Goal: Check status

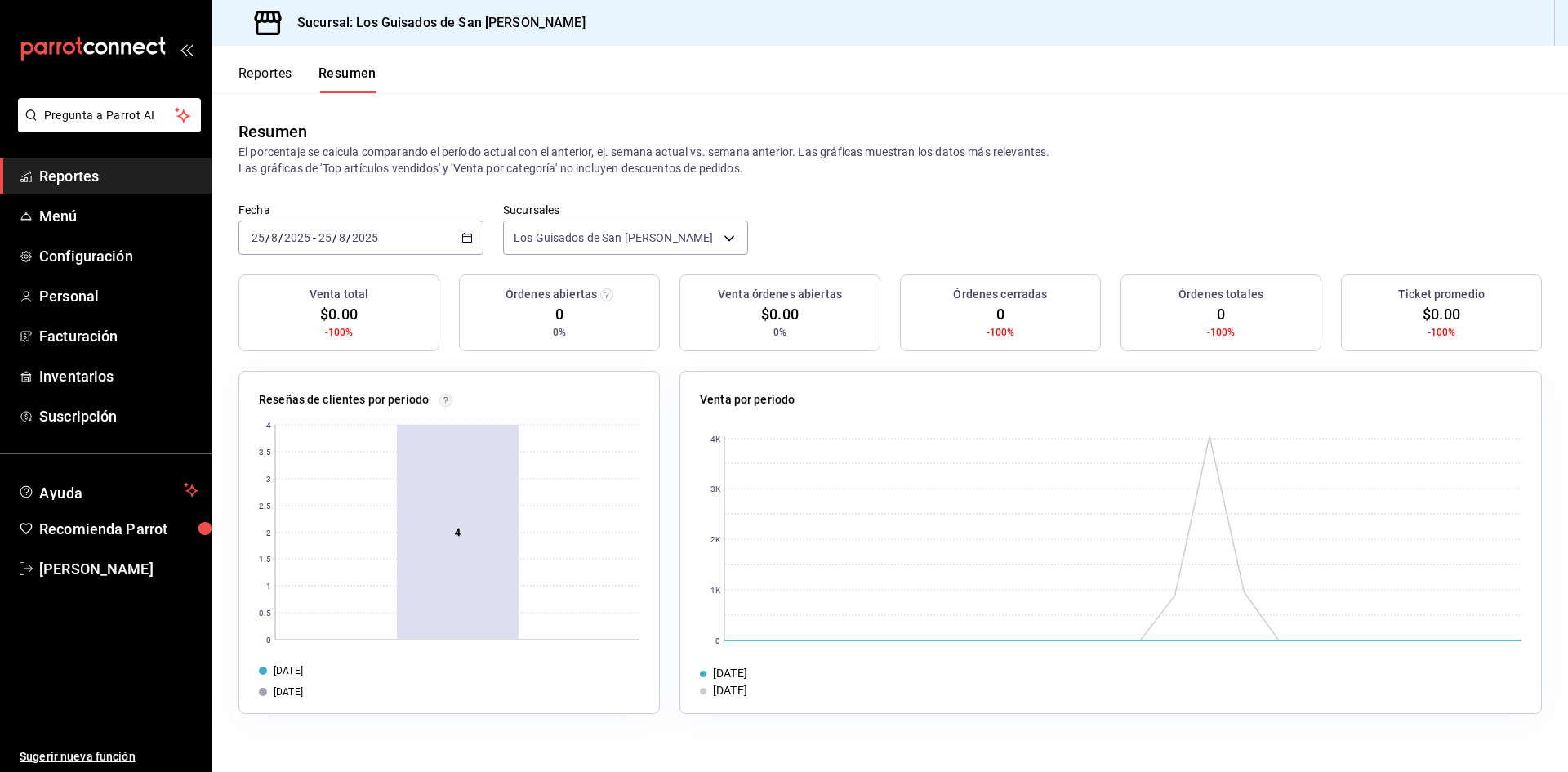
click at [438, 237] on div "[DATE] [DATE] - [DATE] [DATE]" at bounding box center [360, 238] width 245 height 34
click at [302, 288] on span "Hoy" at bounding box center [315, 287] width 127 height 17
click at [404, 233] on div "[DATE] [DATE] - [DATE] [DATE]" at bounding box center [360, 238] width 245 height 34
click at [316, 393] on span "Mes actual" at bounding box center [315, 396] width 127 height 17
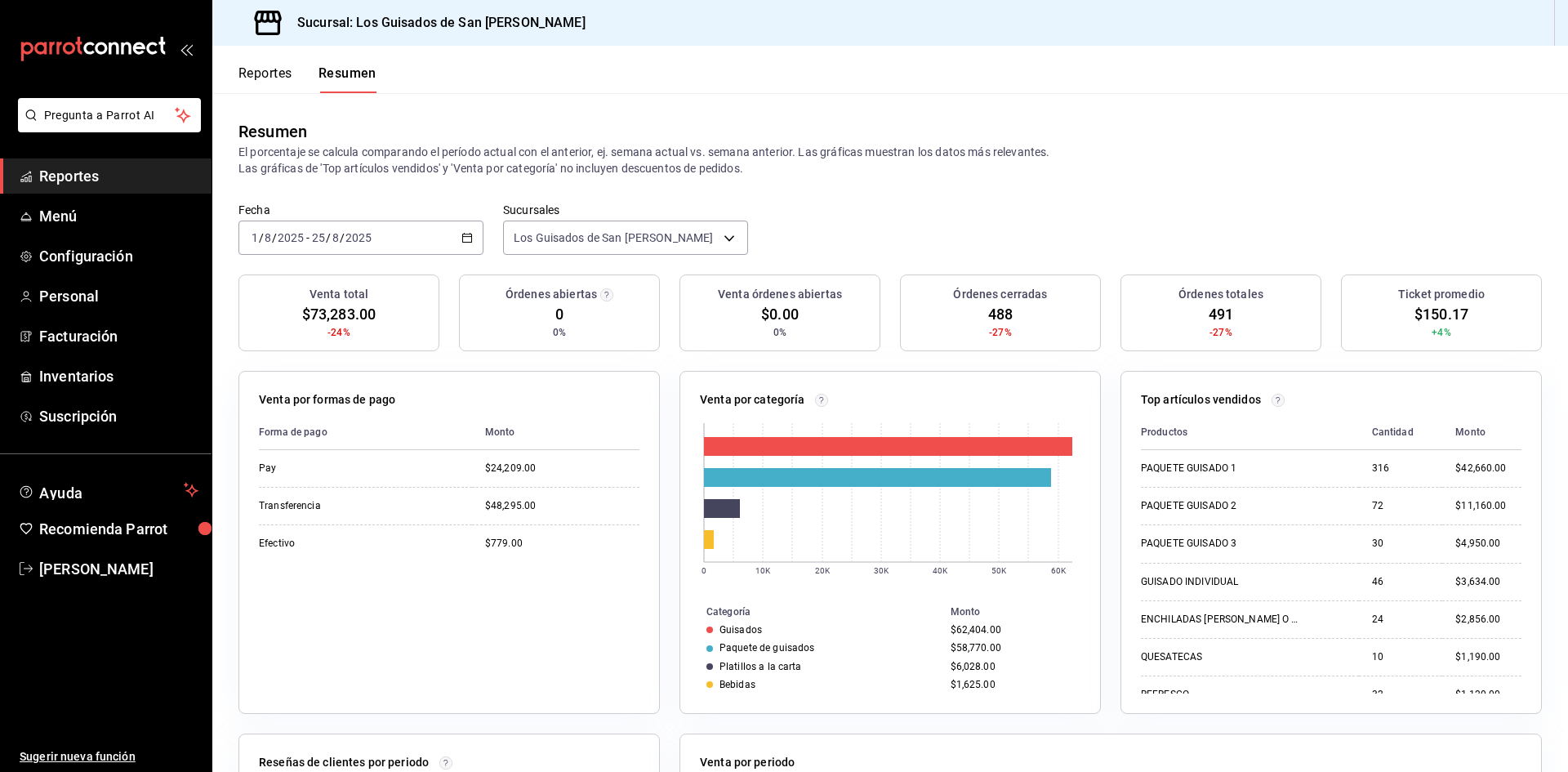
click at [472, 238] on div "[DATE] [DATE] - [DATE] [DATE]" at bounding box center [360, 238] width 245 height 34
click at [278, 297] on li "Hoy" at bounding box center [315, 287] width 153 height 37
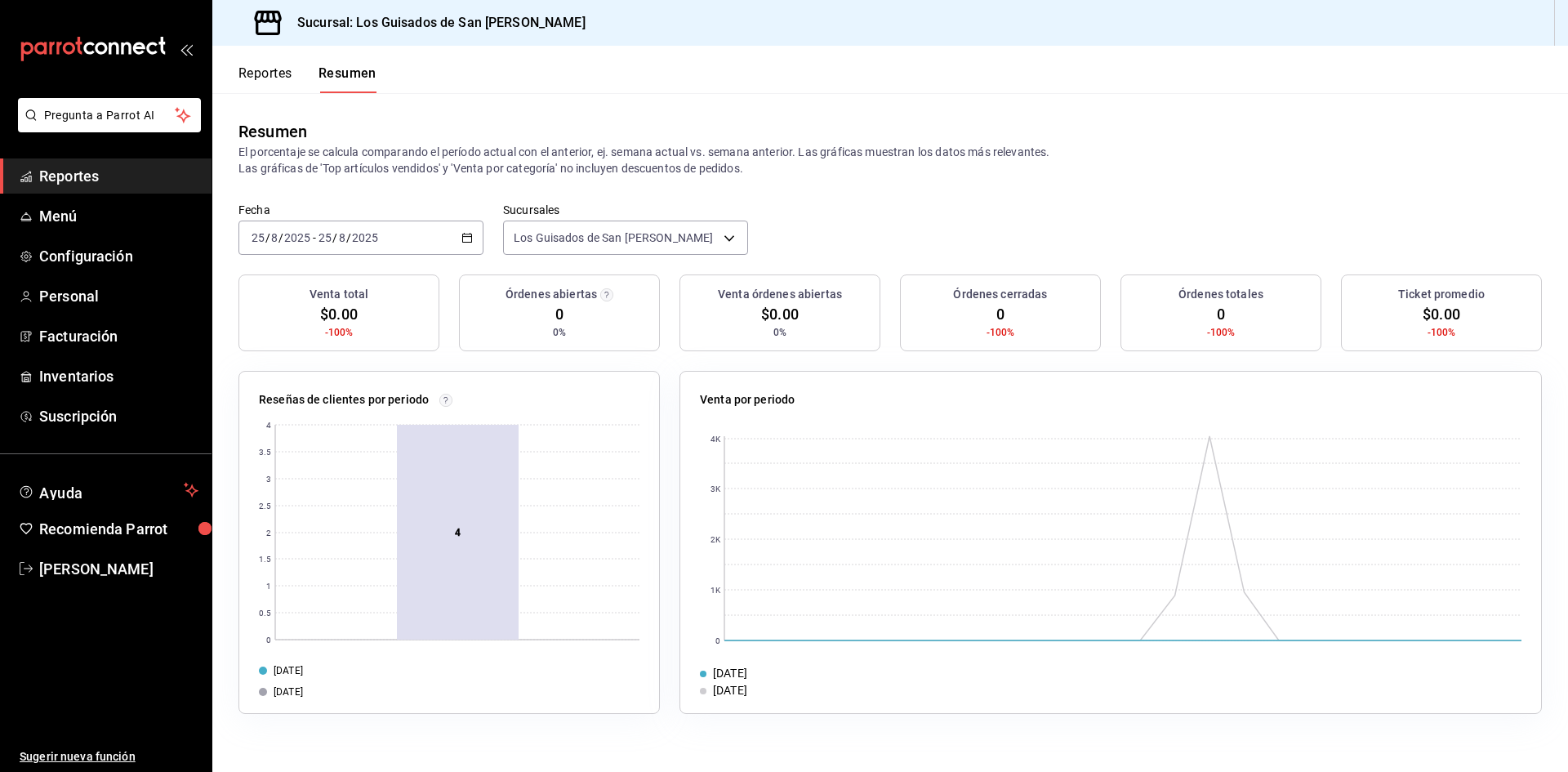
click at [274, 82] on button "Reportes" at bounding box center [265, 79] width 54 height 28
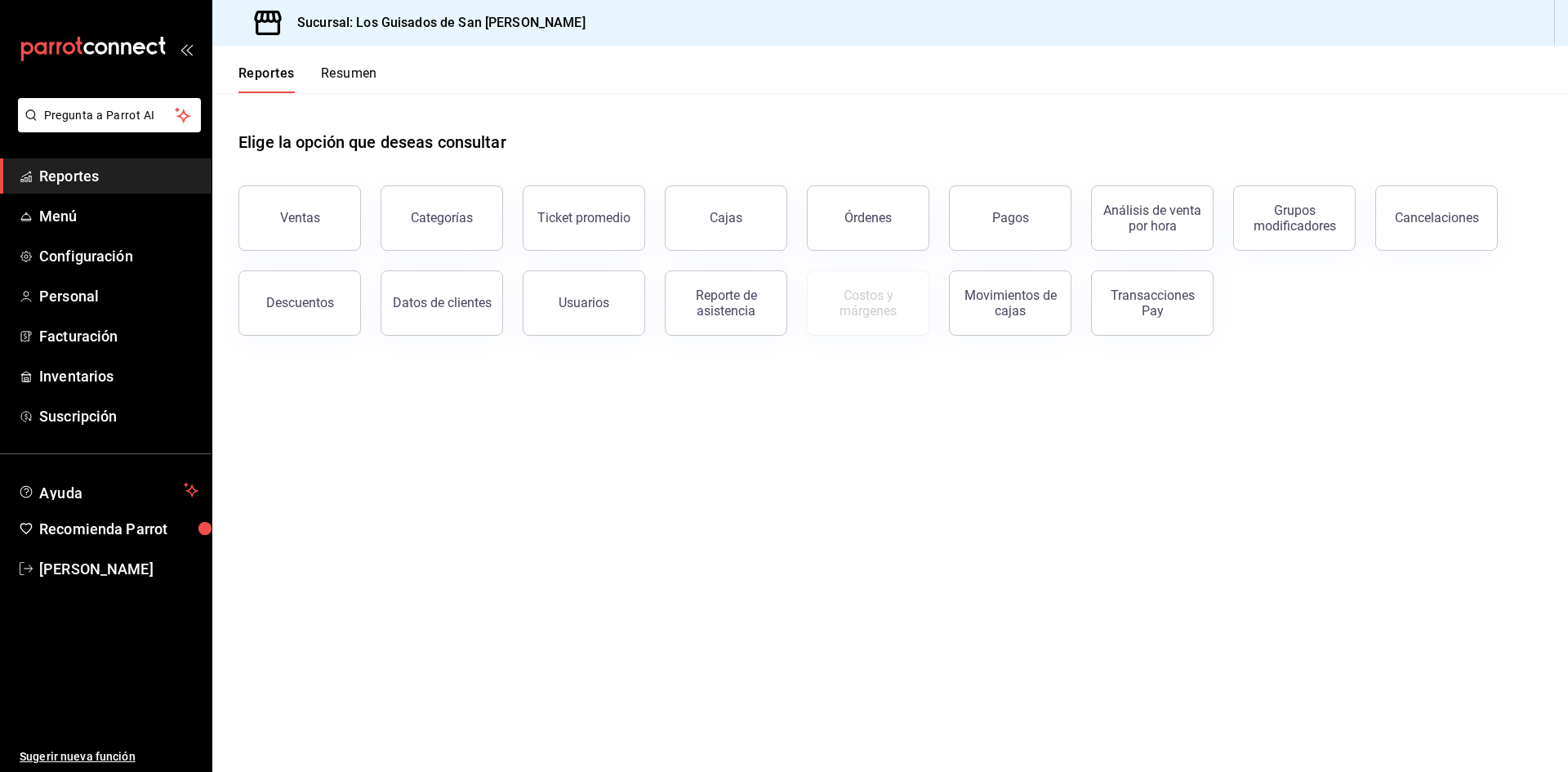
click at [165, 178] on span "Reportes" at bounding box center [119, 176] width 160 height 22
click at [164, 220] on span "Menú" at bounding box center [119, 216] width 160 height 22
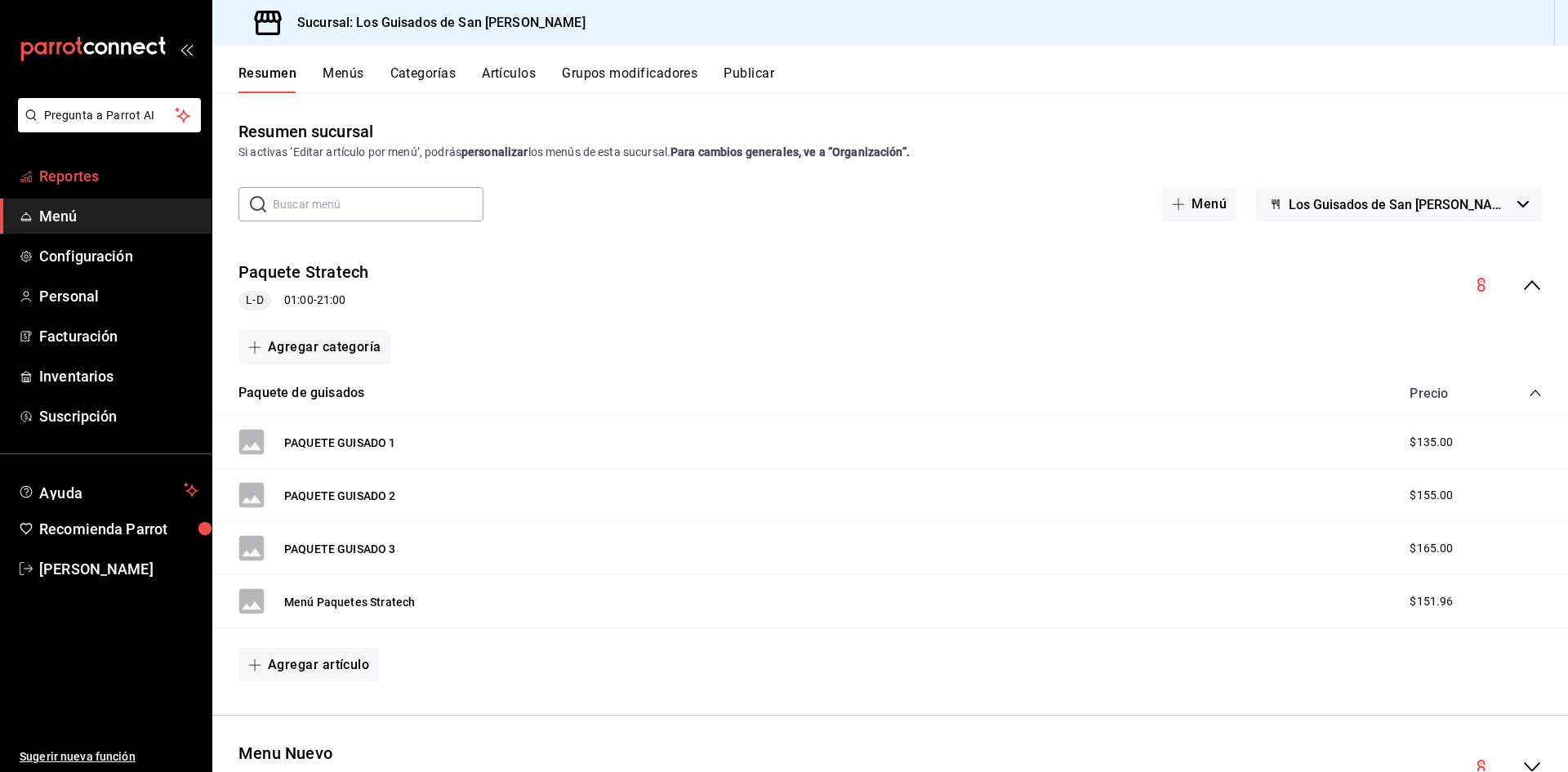
click at [134, 181] on span "Reportes" at bounding box center [119, 176] width 160 height 22
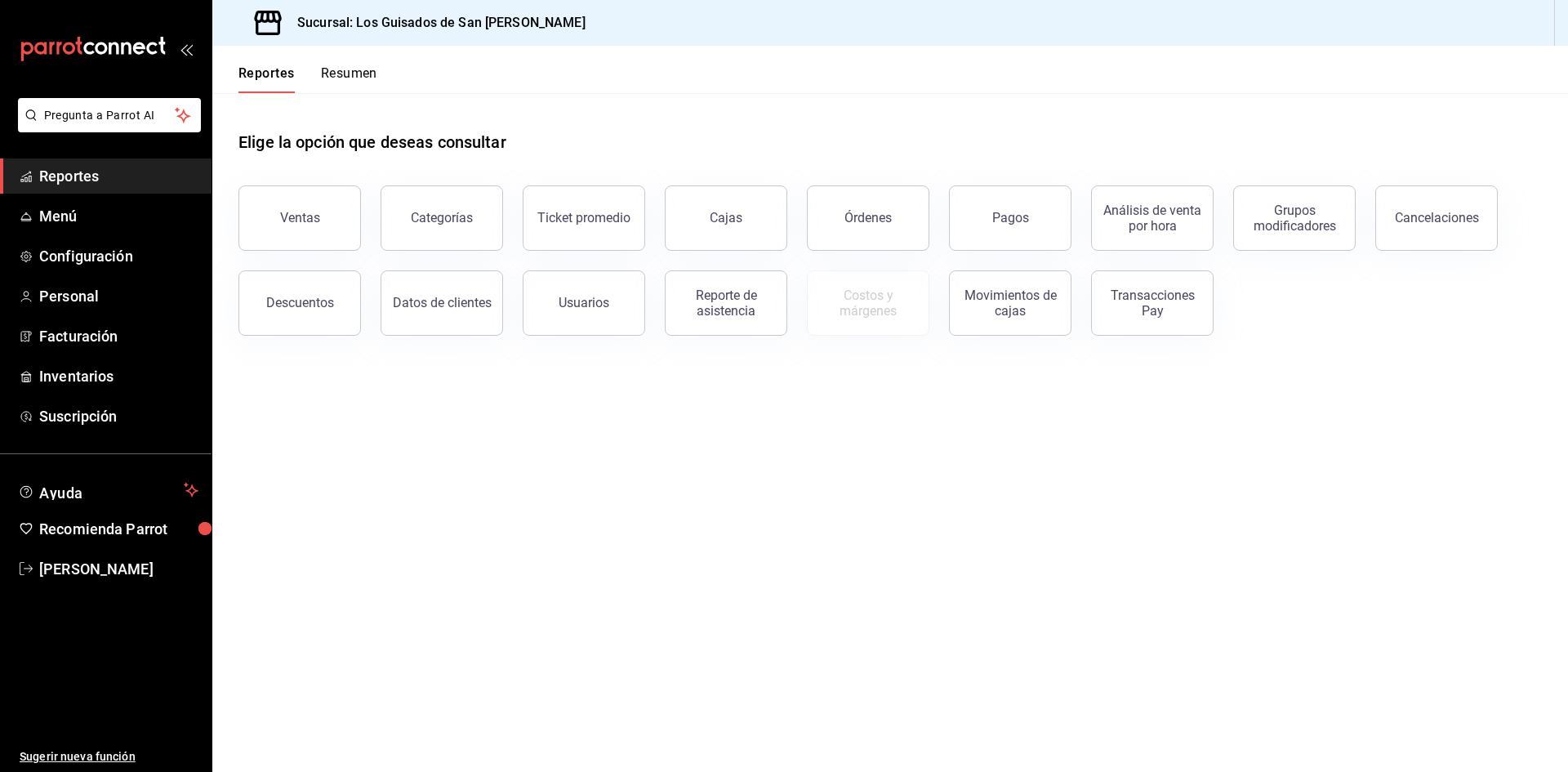
drag, startPoint x: 345, startPoint y: 58, endPoint x: 347, endPoint y: 69, distance: 11.2
click at [347, 64] on div "Reportes Resumen" at bounding box center [294, 69] width 165 height 47
click at [347, 71] on button "Resumen" at bounding box center [348, 79] width 56 height 28
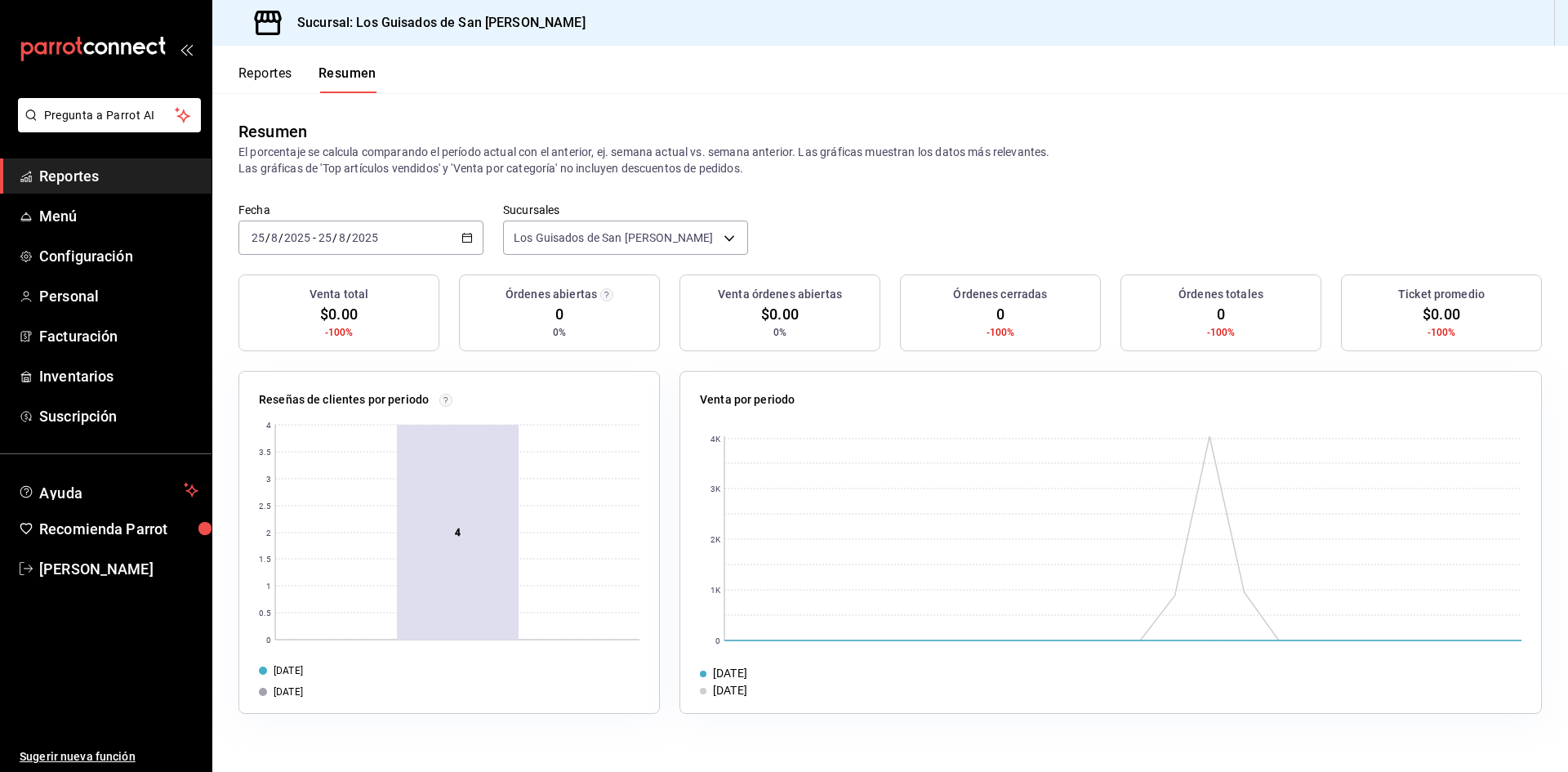
drag, startPoint x: 350, startPoint y: 107, endPoint x: 350, endPoint y: 72, distance: 35.0
click at [350, 99] on div "Resumen El porcentaje se calcula comparando el período actual con el anterior, …" at bounding box center [890, 148] width 1355 height 110
click at [350, 69] on button "Resumen" at bounding box center [347, 79] width 58 height 28
click at [280, 69] on button "Reportes" at bounding box center [265, 79] width 54 height 28
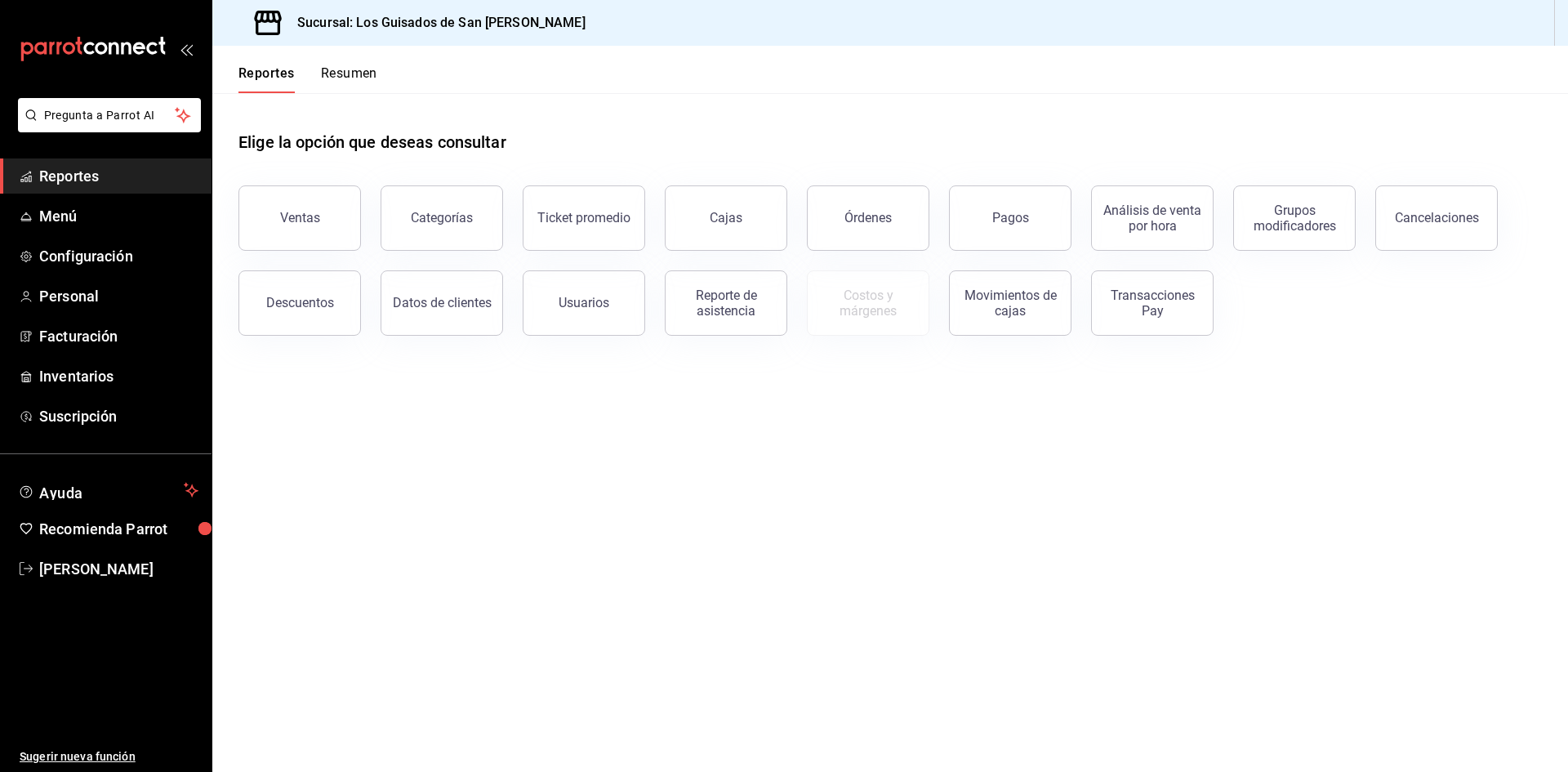
click at [343, 75] on button "Resumen" at bounding box center [348, 79] width 56 height 28
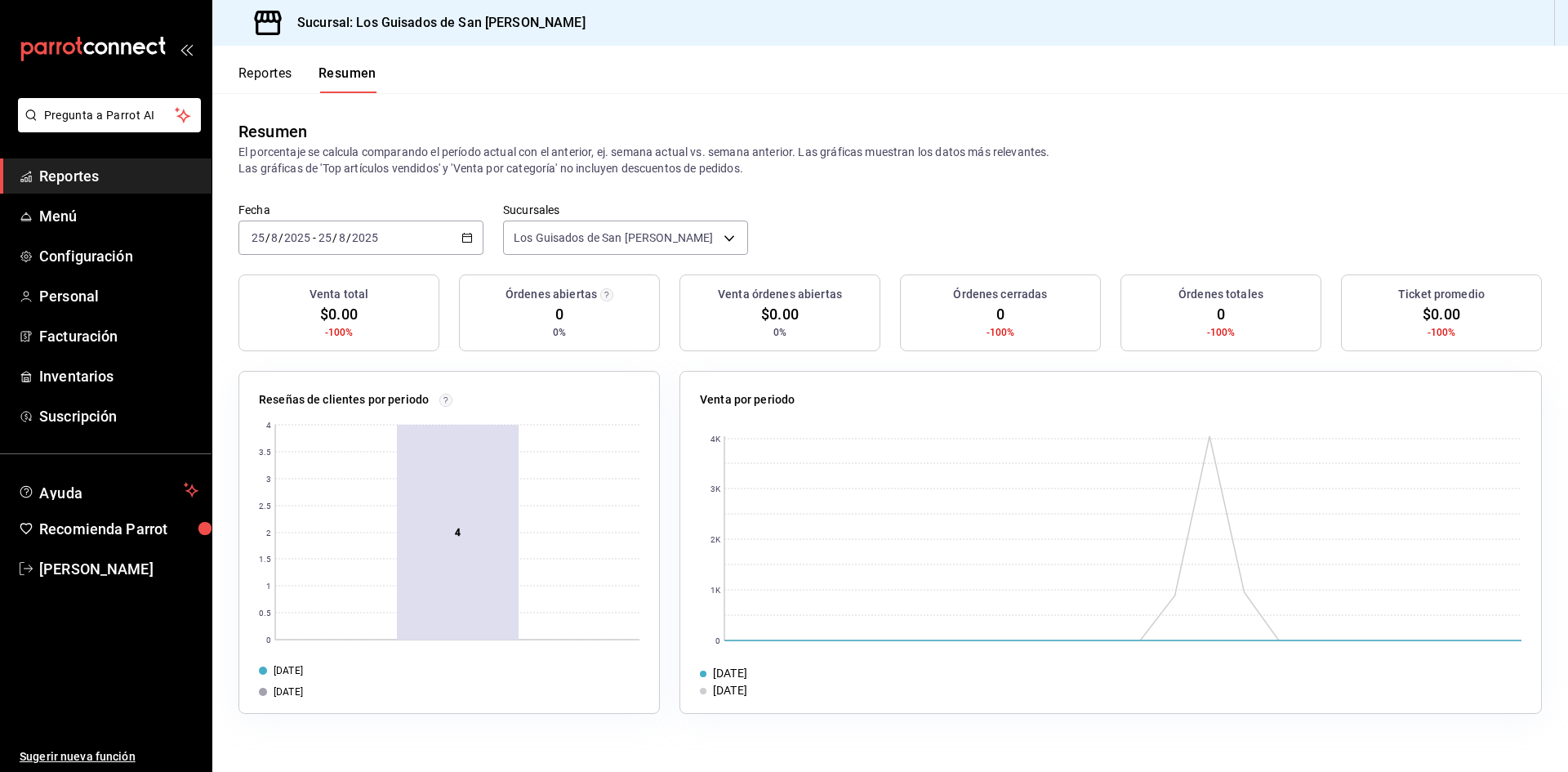
click at [380, 230] on div "[DATE] [DATE] - [DATE] [DATE]" at bounding box center [360, 238] width 245 height 34
click at [316, 479] on span "Rango de fechas" at bounding box center [315, 470] width 127 height 17
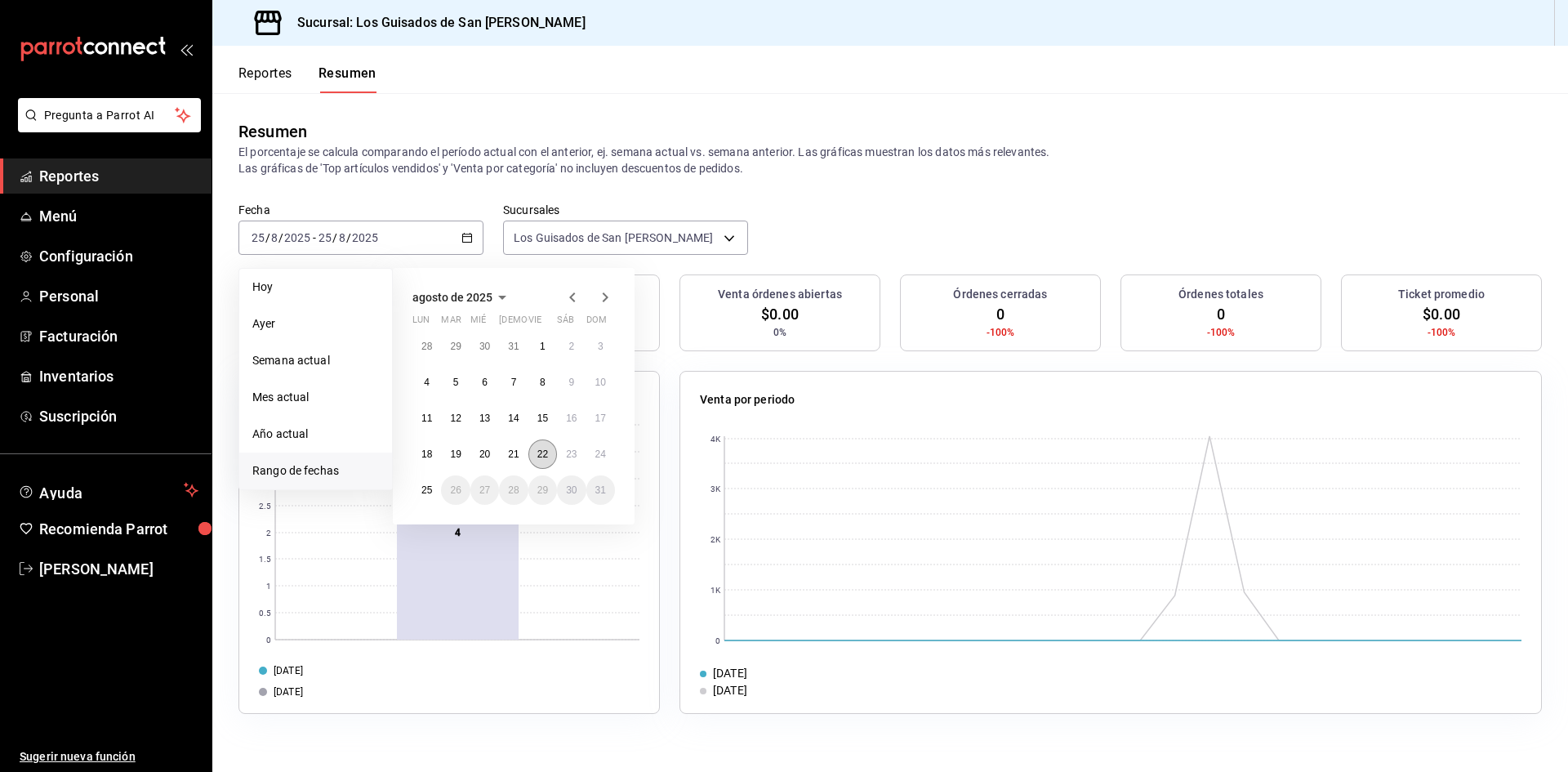
click at [544, 446] on button "22" at bounding box center [542, 453] width 29 height 29
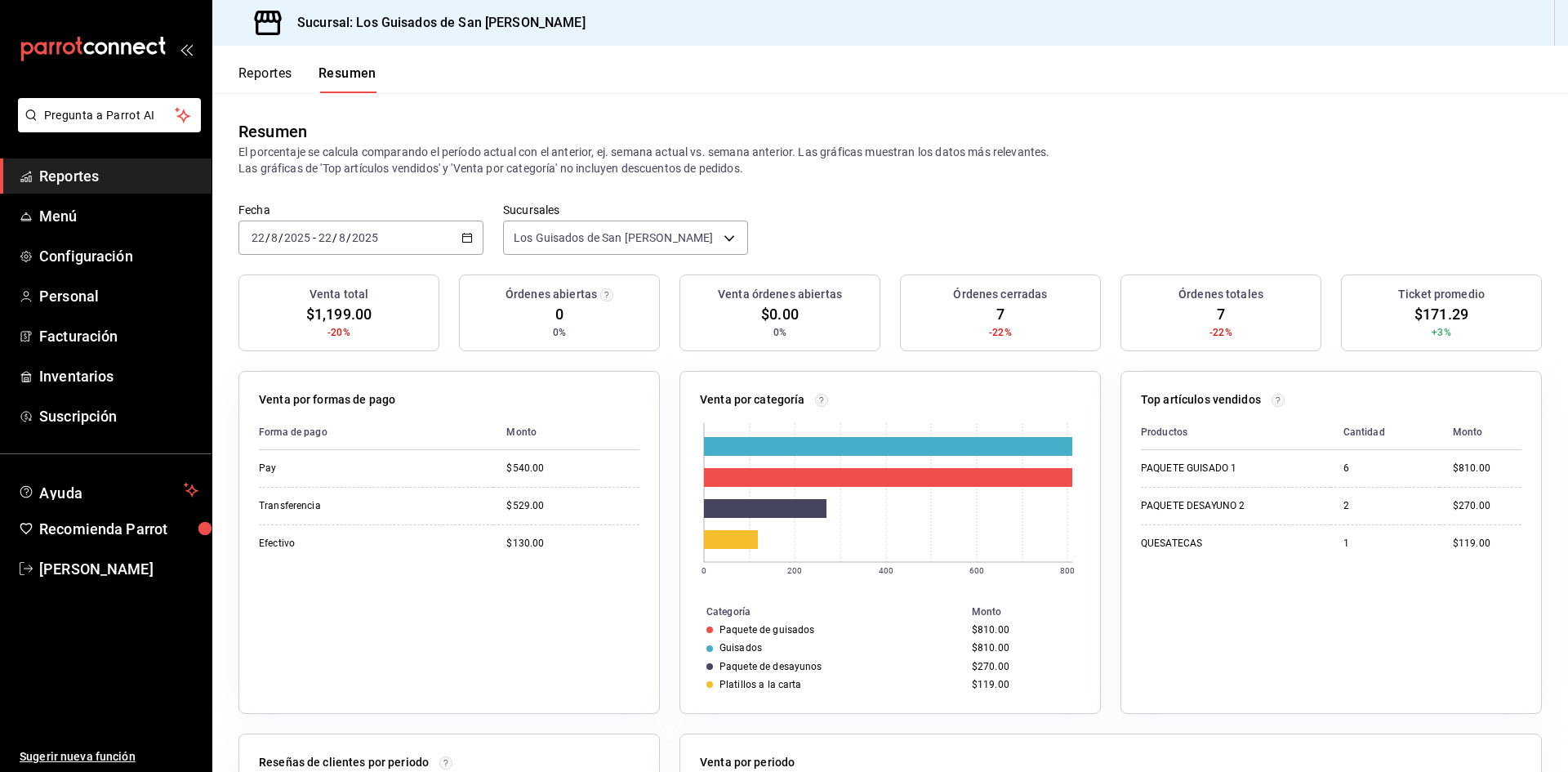
click at [479, 244] on div "Fecha [DATE] [DATE] - [DATE] [DATE] Sucursales Los Guisados de San [PERSON_NAME…" at bounding box center [890, 239] width 1355 height 72
click at [469, 237] on \(Stroke\) "button" at bounding box center [467, 238] width 10 height 9
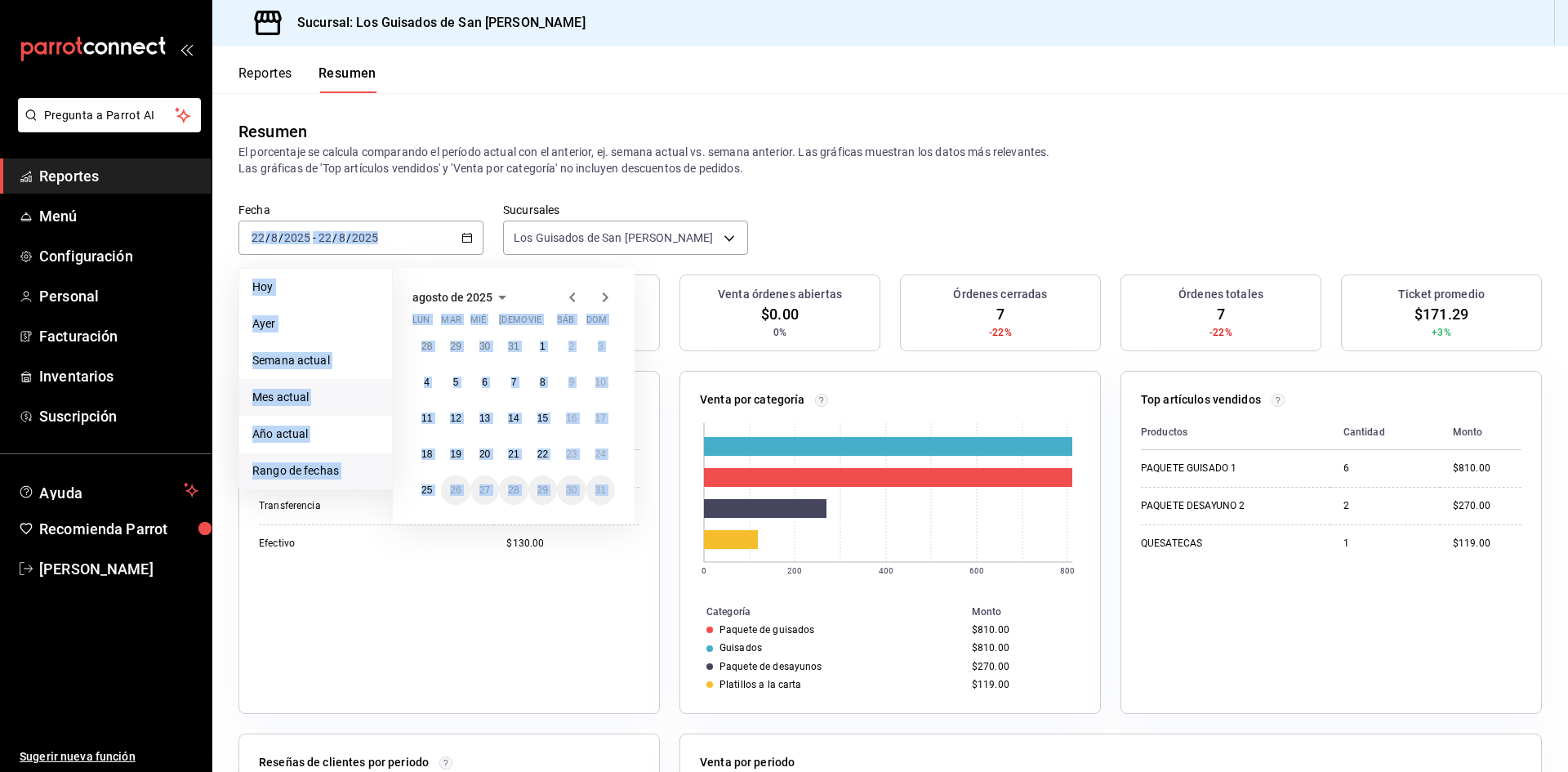
click at [316, 397] on span "Mes actual" at bounding box center [315, 396] width 127 height 17
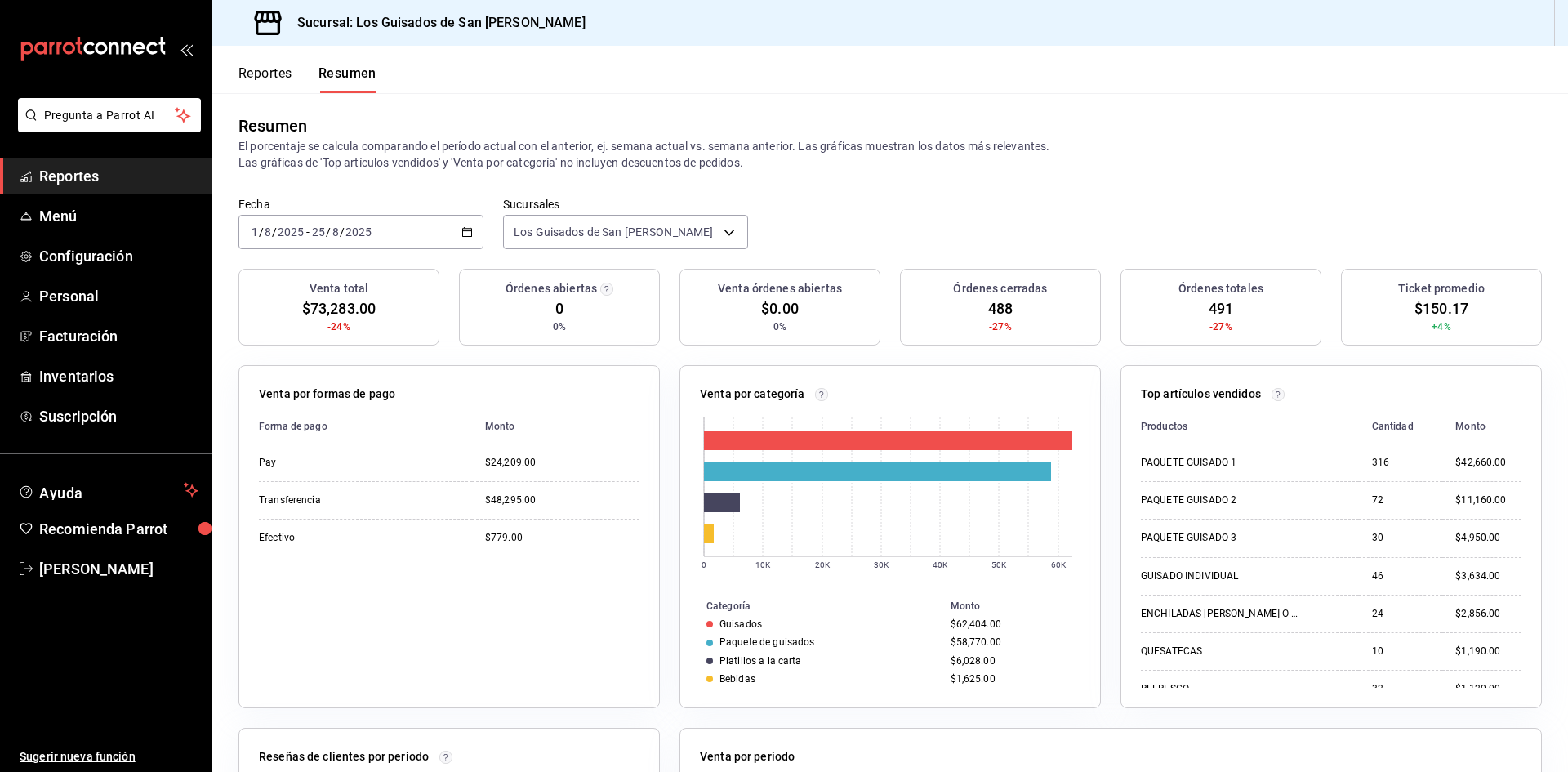
scroll to position [4, 0]
click at [482, 146] on p "El porcentaje se calcula comparando el período actual con el anterior, ej. sema…" at bounding box center [890, 156] width 1304 height 33
click at [466, 231] on icon "button" at bounding box center [466, 233] width 11 height 11
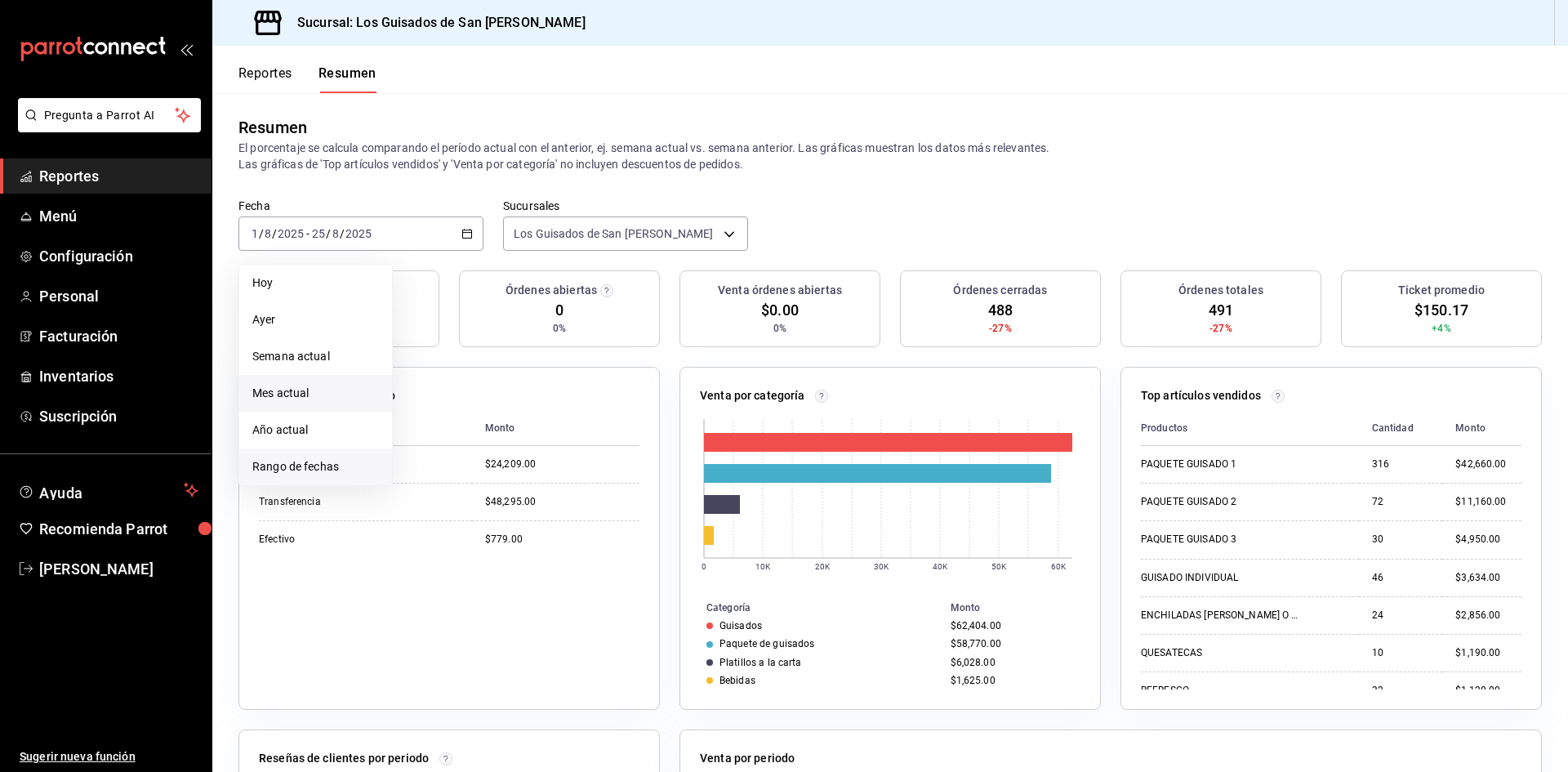
click at [308, 462] on span "Rango de fechas" at bounding box center [315, 466] width 127 height 17
click at [559, 293] on div "agosto de 2025" at bounding box center [513, 294] width 203 height 20
click at [572, 293] on icon "button" at bounding box center [573, 294] width 20 height 20
click at [456, 339] on abbr "1" at bounding box center [456, 342] width 6 height 11
click at [542, 442] on button "25" at bounding box center [542, 449] width 29 height 29
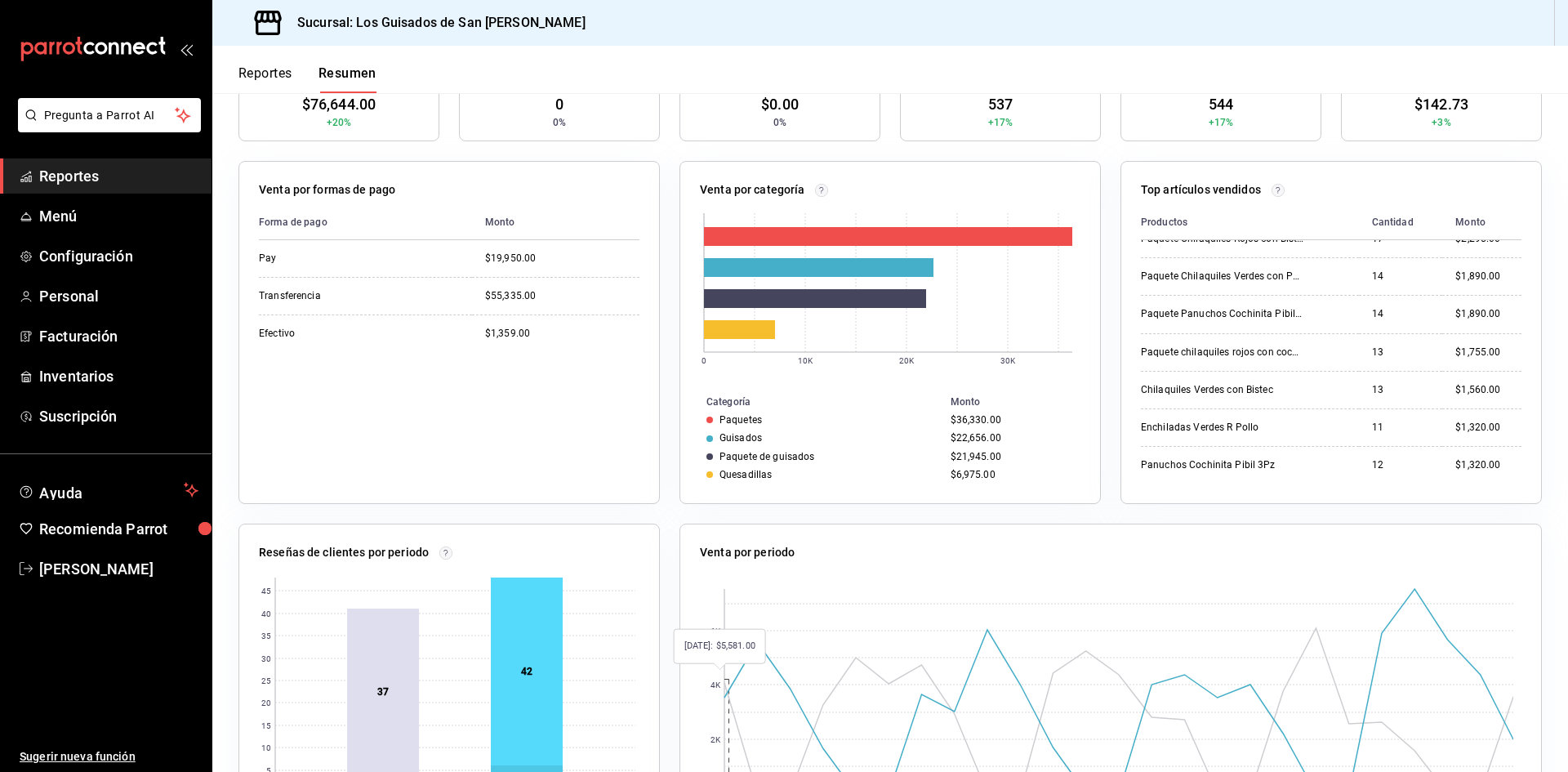
scroll to position [0, 0]
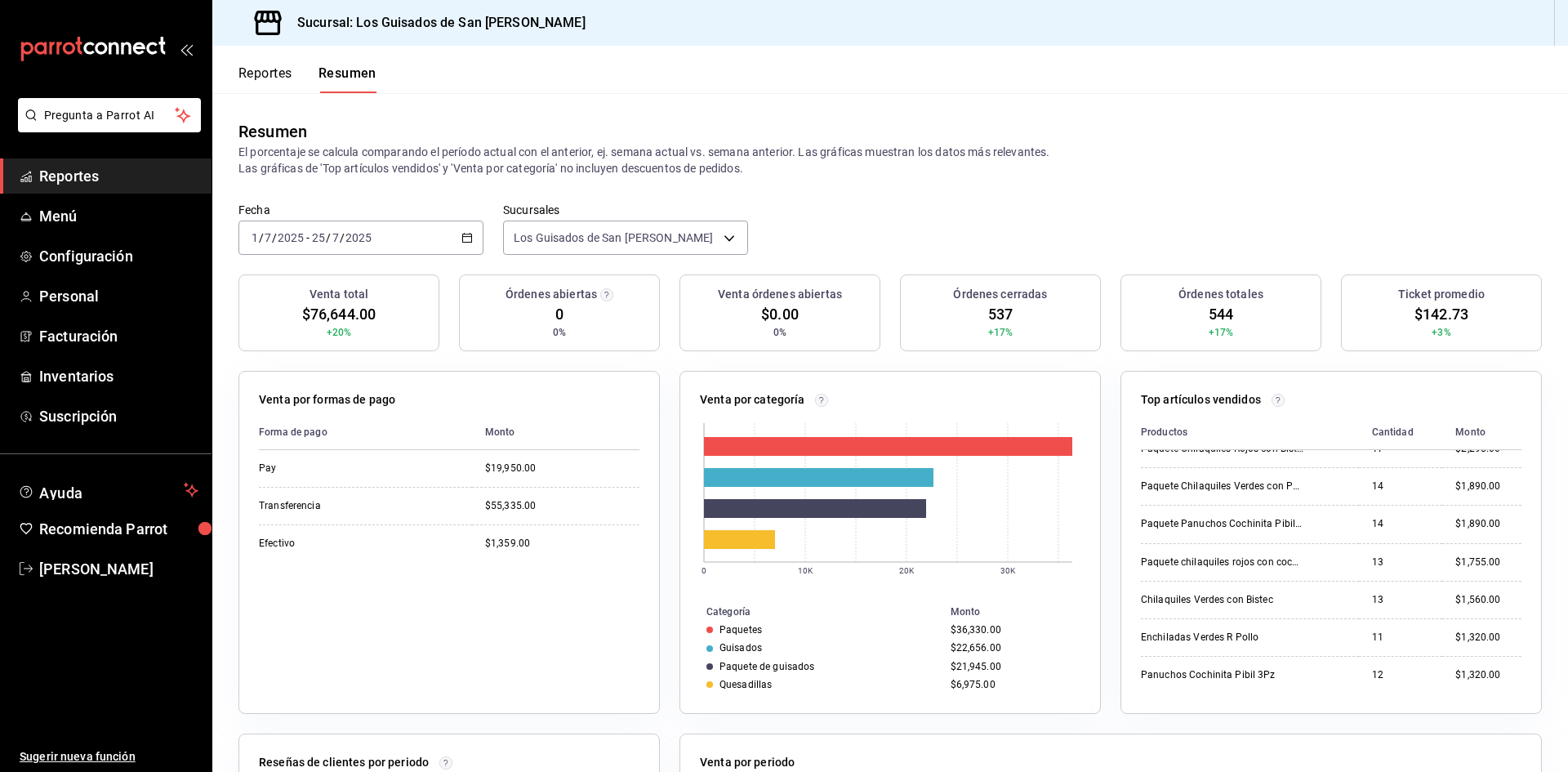
click at [402, 232] on div "[DATE] [DATE] - [DATE] [DATE]" at bounding box center [360, 238] width 245 height 34
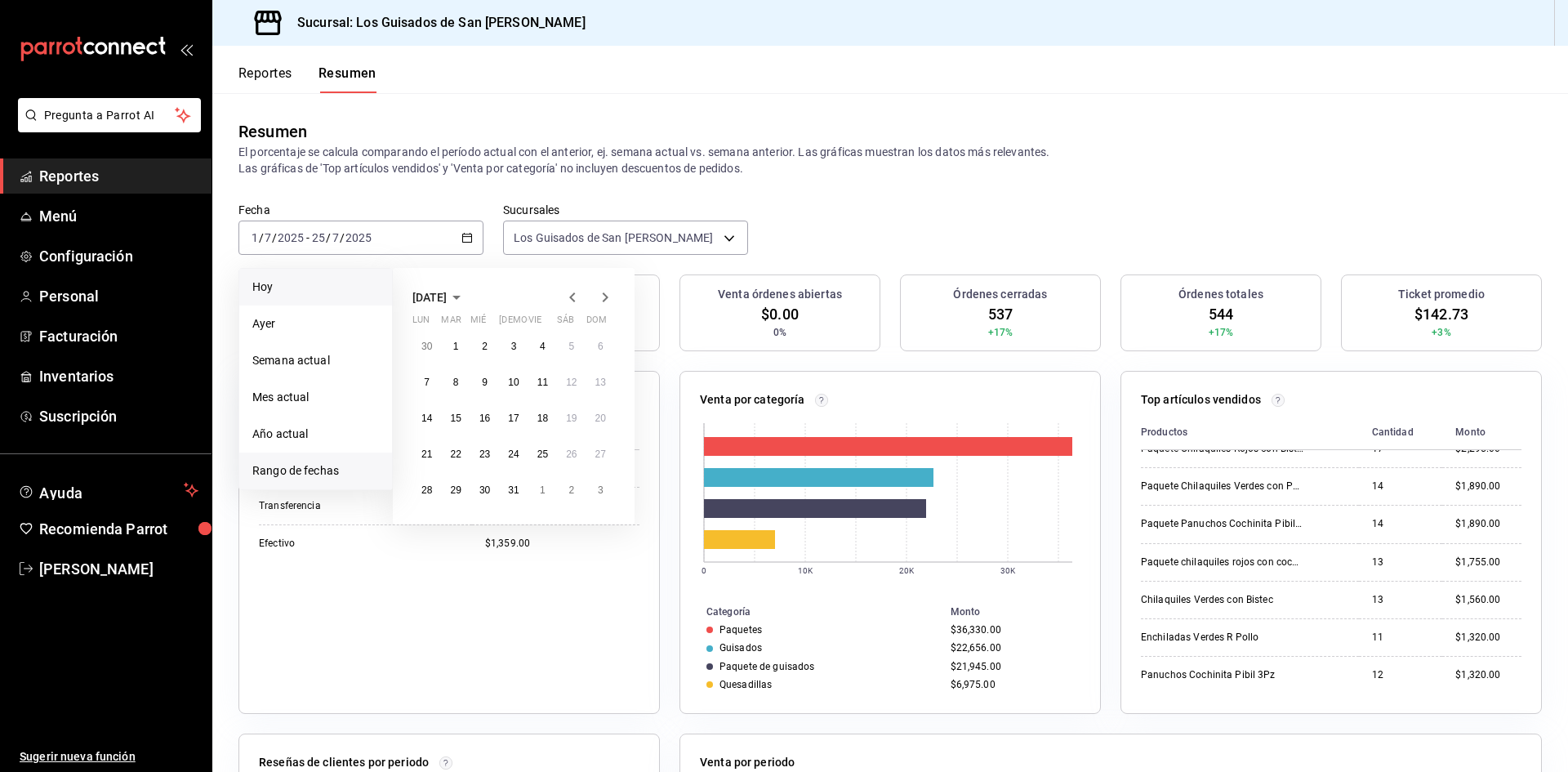
click at [280, 294] on span "Hoy" at bounding box center [315, 287] width 127 height 17
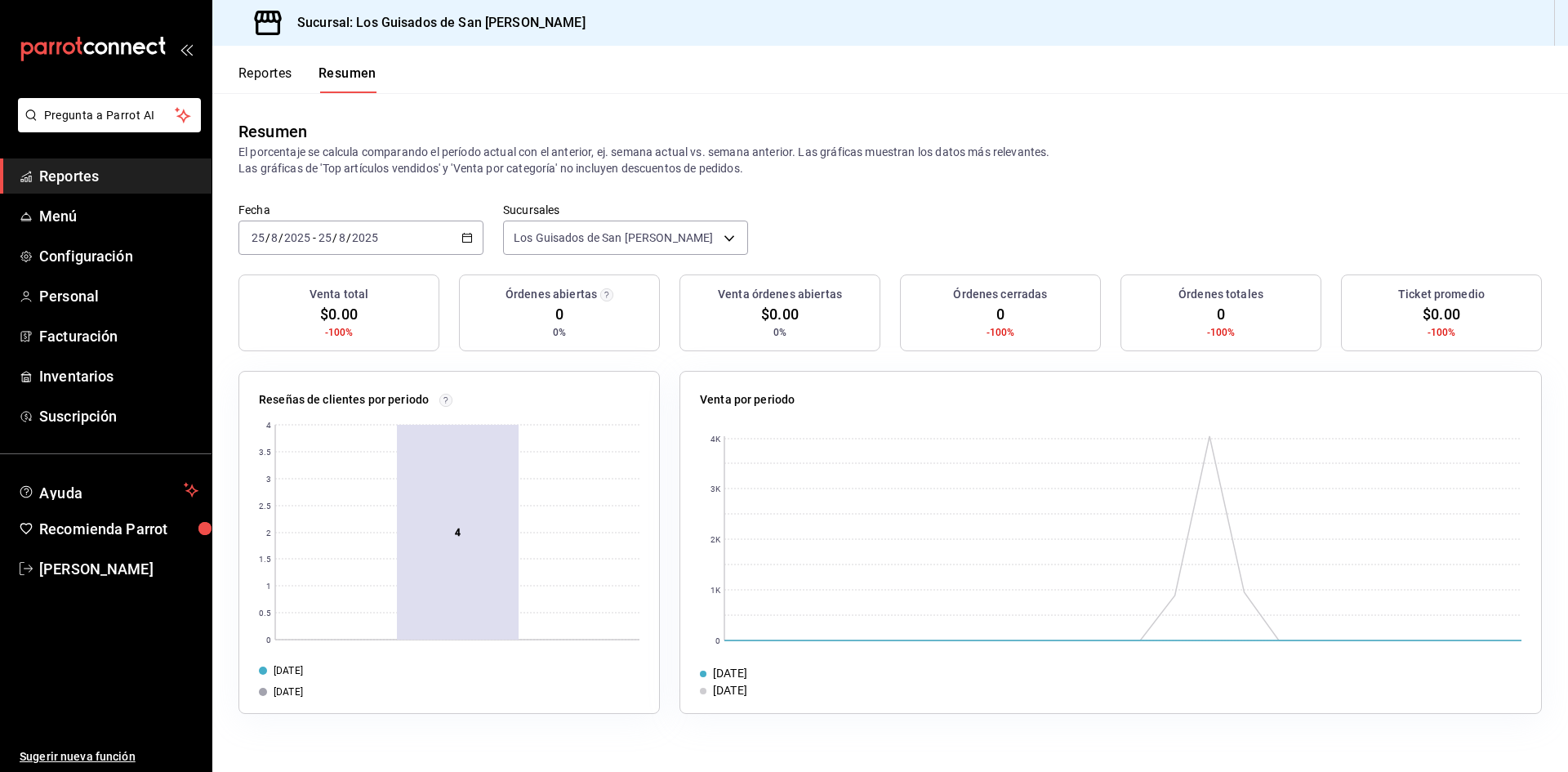
click at [467, 218] on div "Fecha [DATE] [DATE] - [DATE] [DATE]" at bounding box center [360, 229] width 245 height 52
click at [465, 229] on div "[DATE] [DATE] - [DATE] [DATE]" at bounding box center [360, 238] width 245 height 34
click at [340, 280] on span "Hoy" at bounding box center [315, 287] width 127 height 17
click at [450, 236] on div "[DATE] [DATE] - [DATE] [DATE]" at bounding box center [360, 238] width 245 height 34
click at [343, 297] on li "Hoy" at bounding box center [315, 287] width 153 height 37
